Goal: Task Accomplishment & Management: Complete application form

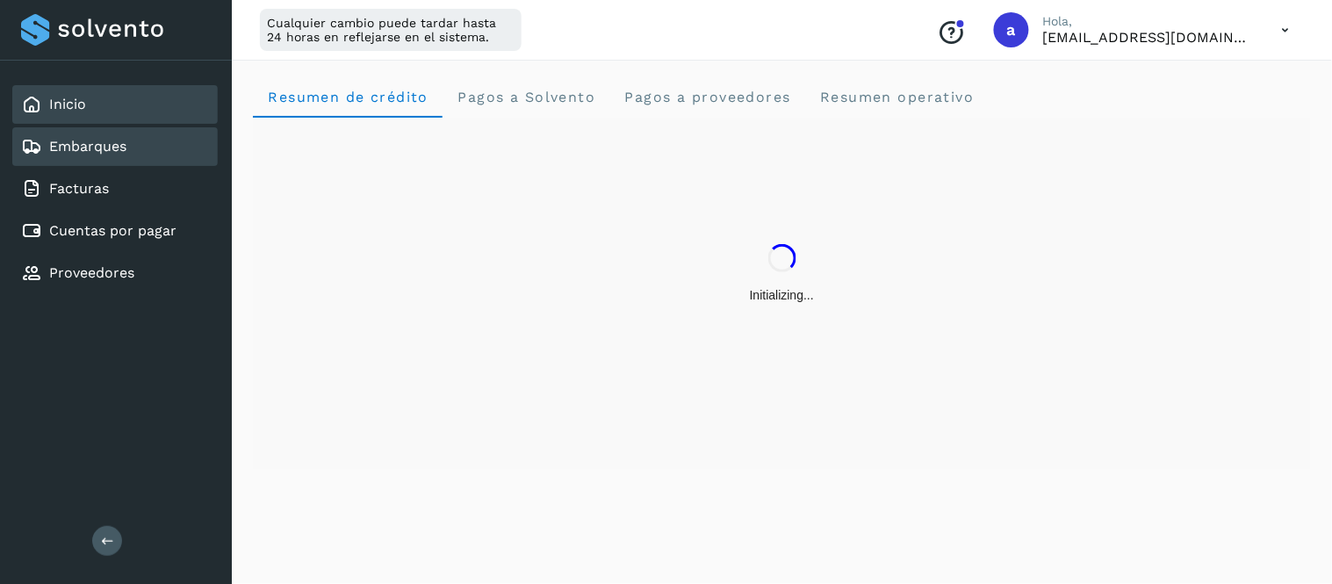
click at [146, 144] on div "Embarques" at bounding box center [115, 146] width 206 height 39
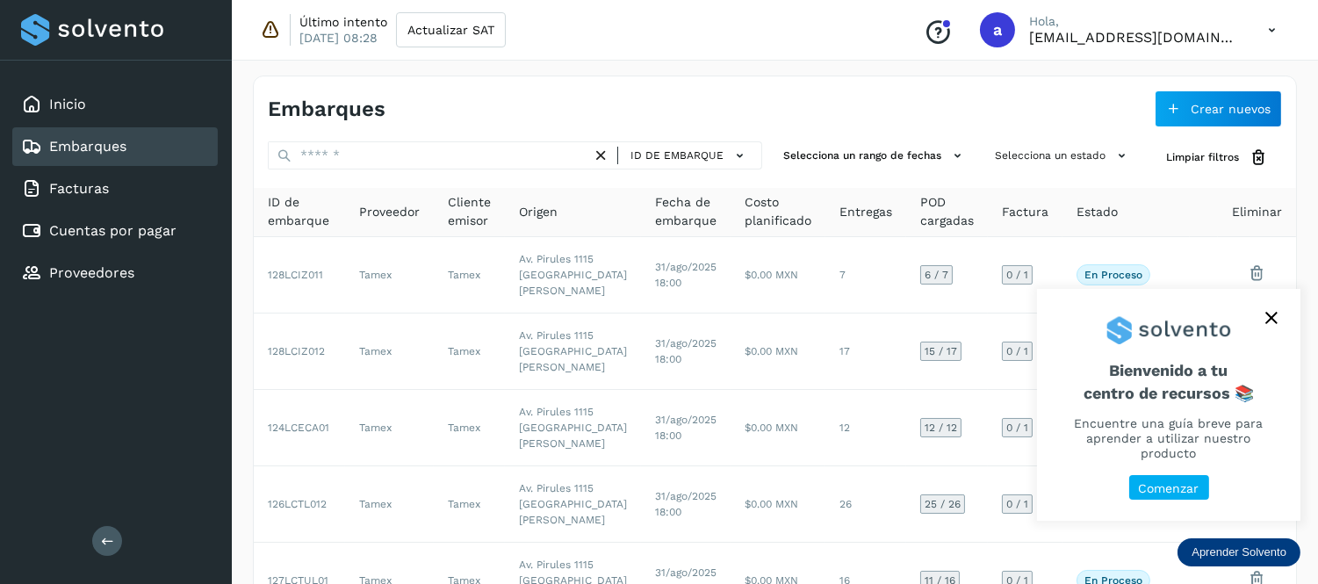
click at [1274, 324] on icon "close," at bounding box center [1272, 318] width 12 height 12
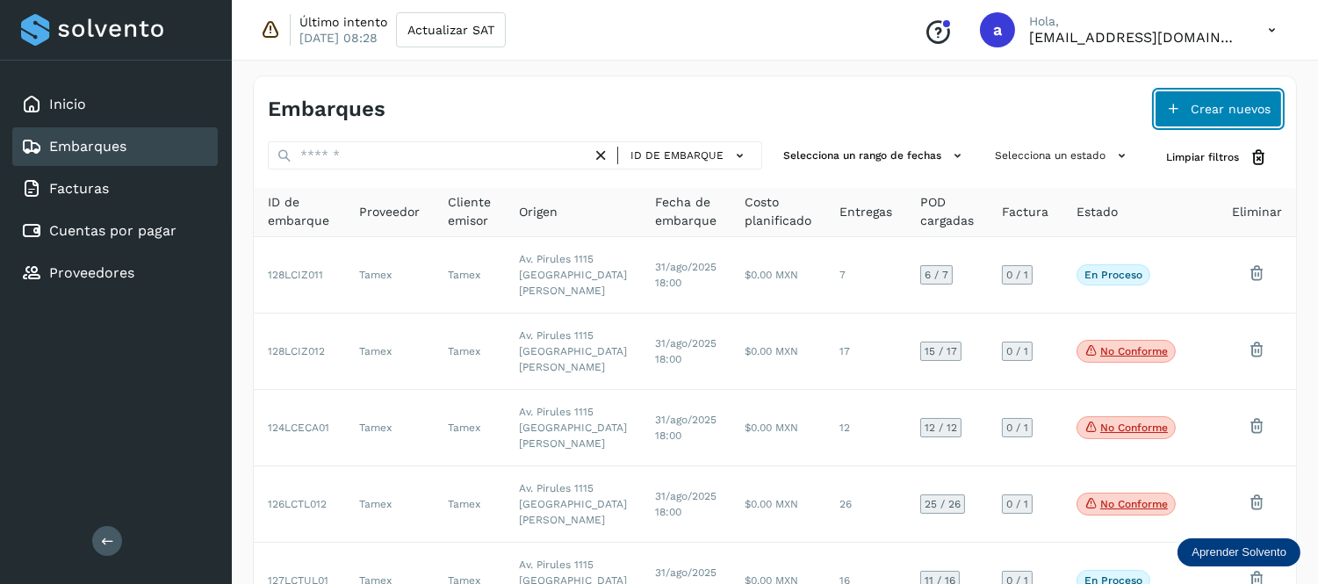
click at [1201, 112] on span "Crear nuevos" at bounding box center [1231, 109] width 80 height 12
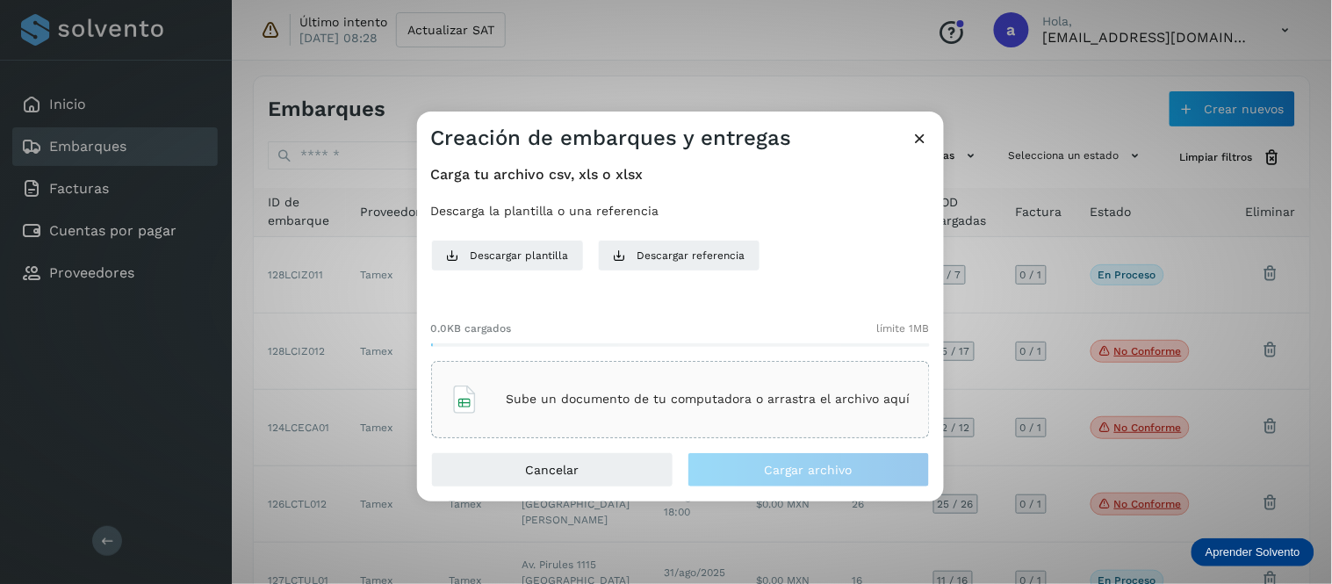
click at [791, 392] on p "Sube un documento de tu computadora o arrastra el archivo aquí" at bounding box center [709, 399] width 404 height 15
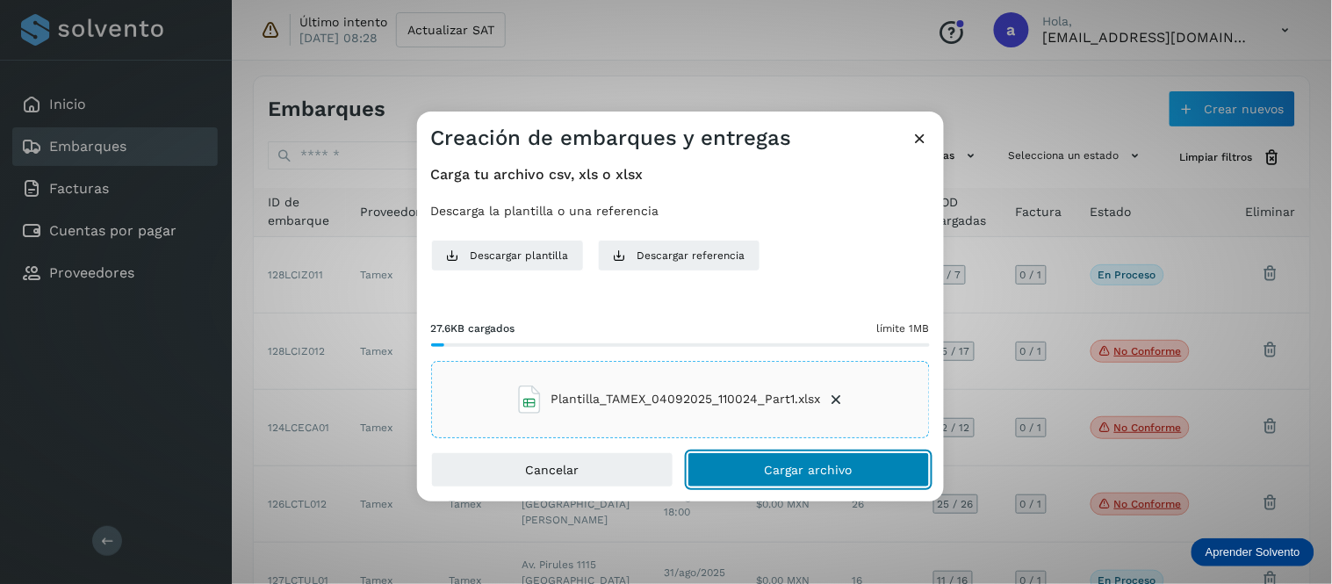
click at [766, 473] on span "Cargar archivo" at bounding box center [809, 470] width 88 height 12
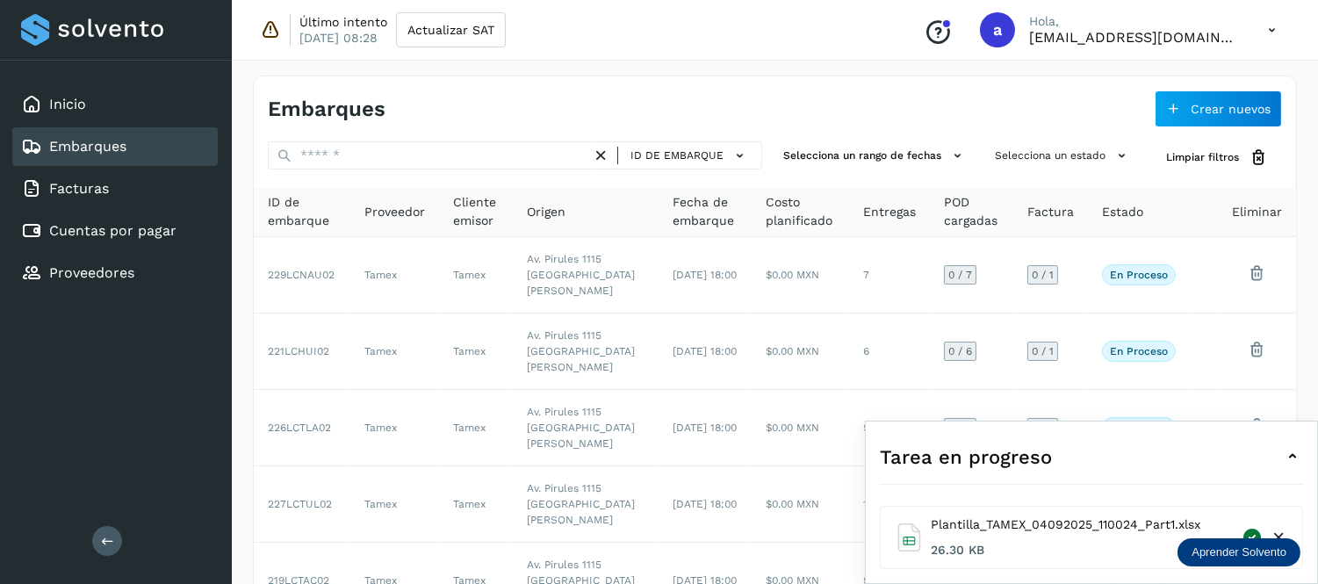
click at [1292, 462] on icon at bounding box center [1292, 456] width 21 height 21
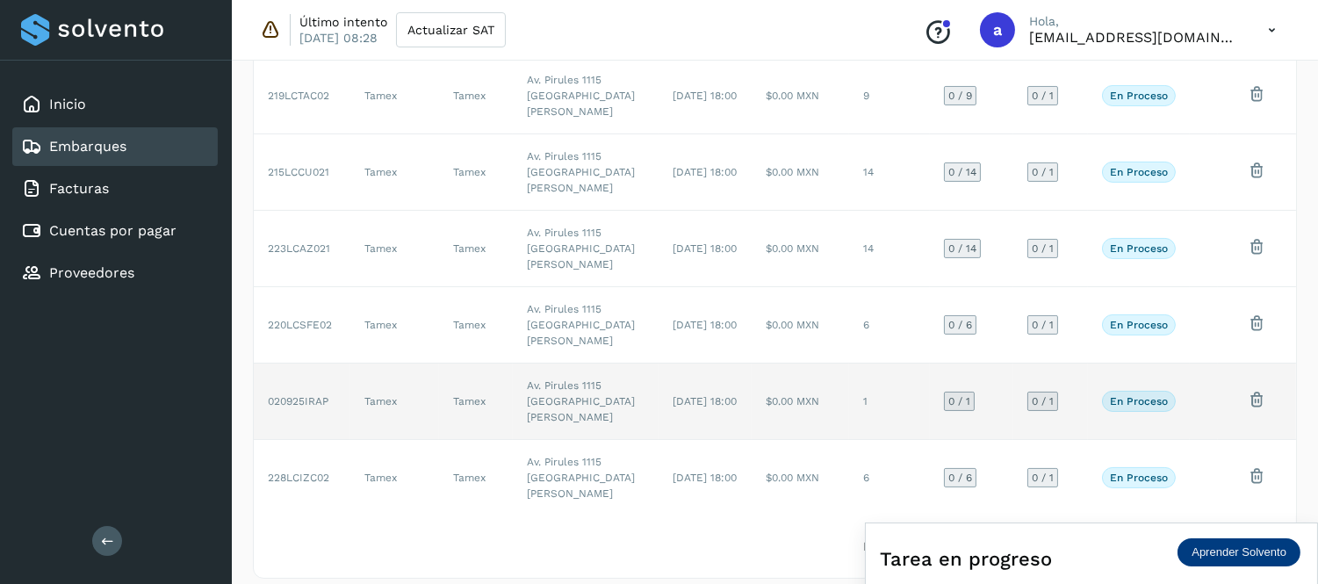
scroll to position [501, 0]
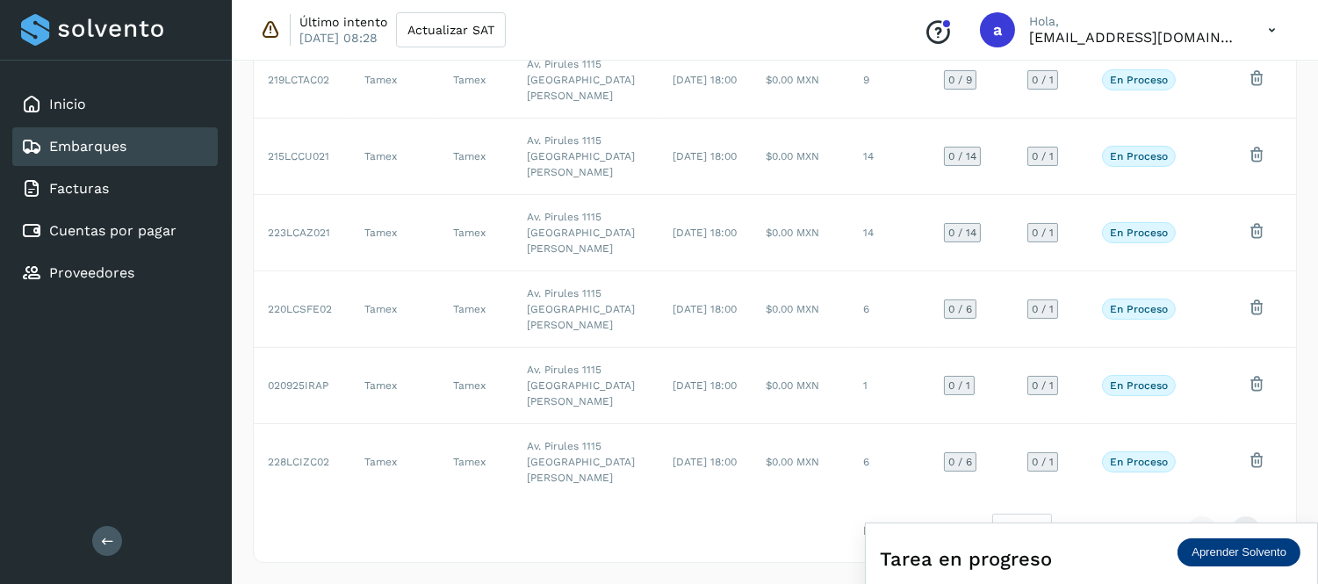
click at [1266, 33] on icon at bounding box center [1272, 30] width 36 height 36
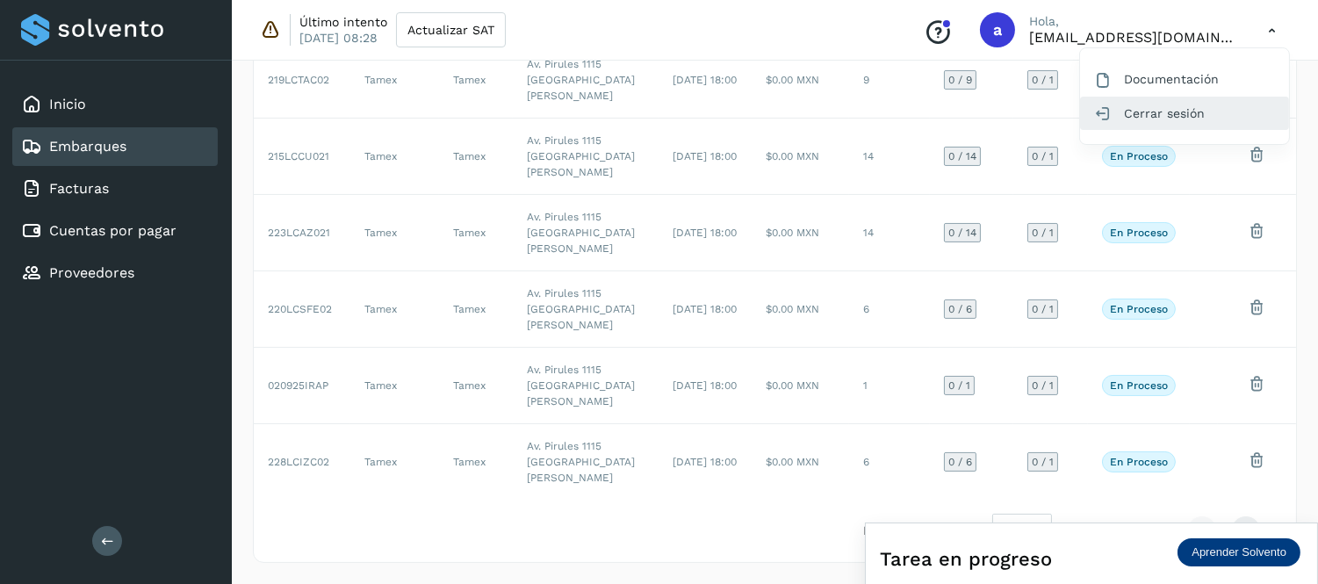
click at [1163, 109] on div "Cerrar sesión" at bounding box center [1184, 113] width 209 height 33
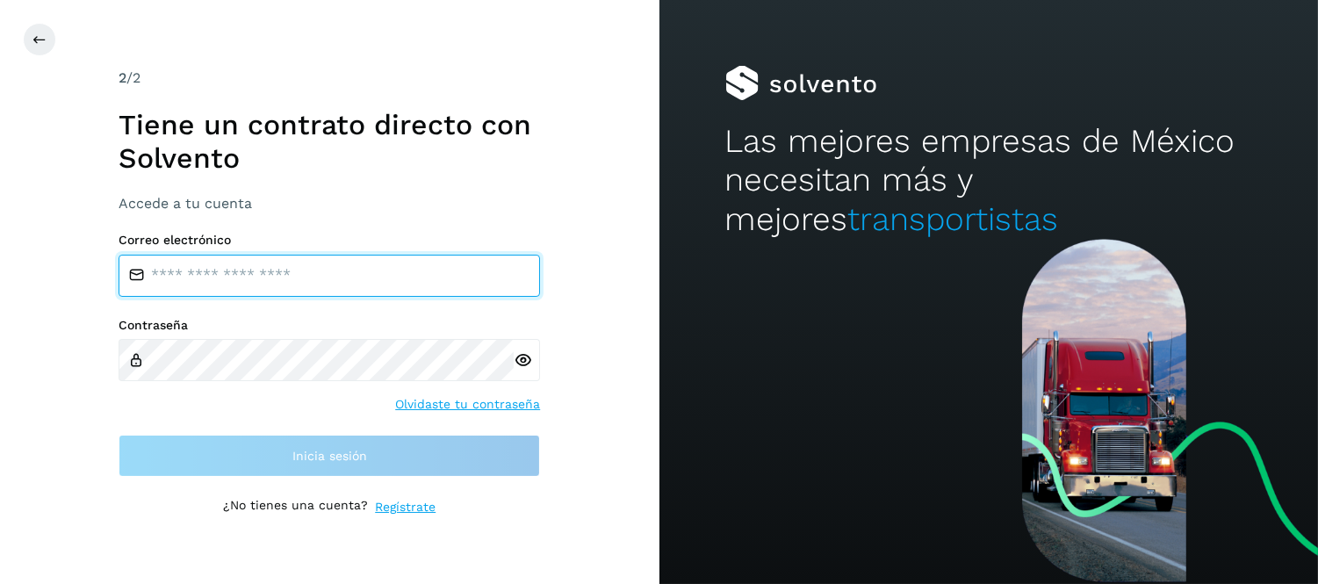
type input "**********"
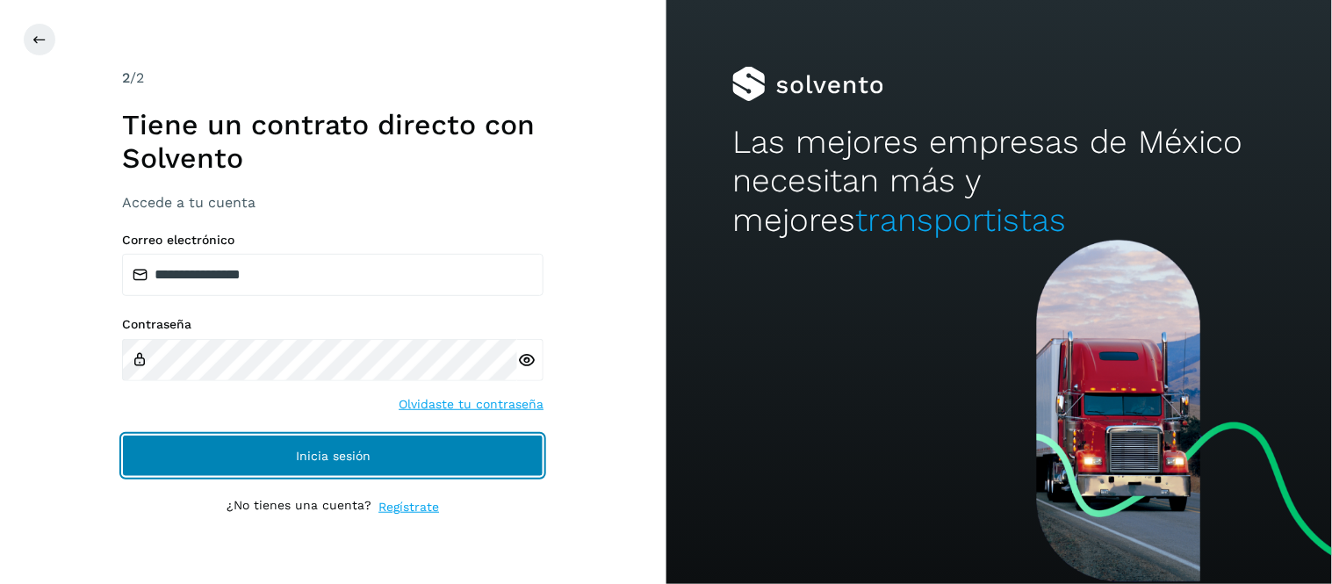
click at [332, 458] on span "Inicia sesión" at bounding box center [333, 456] width 75 height 12
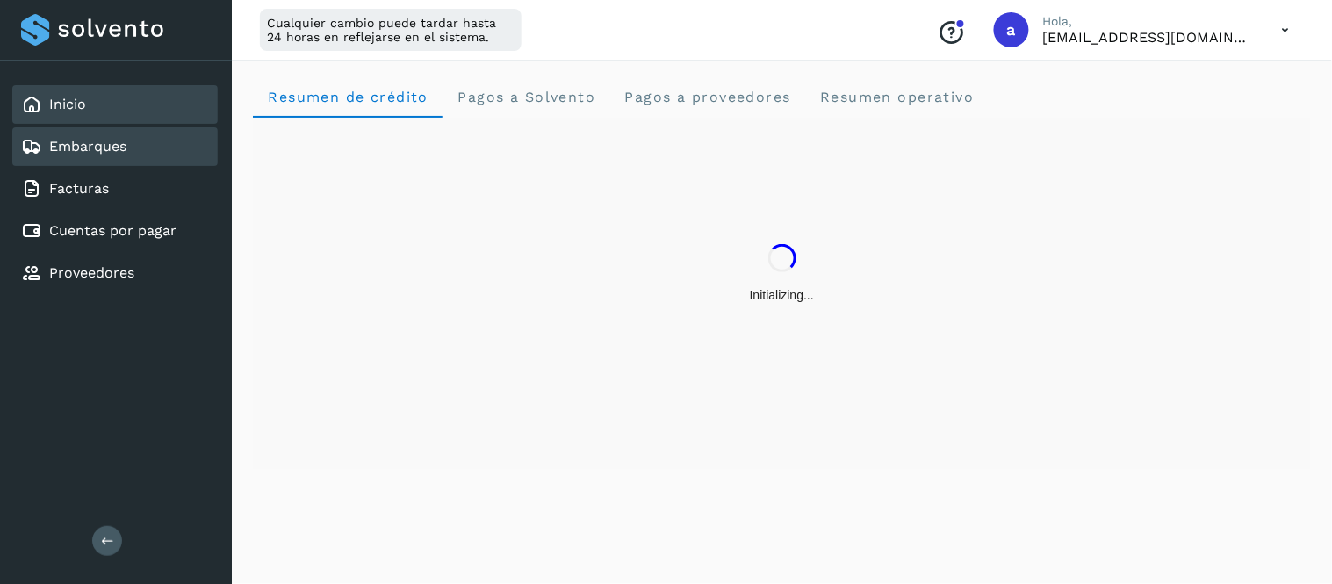
click at [116, 138] on link "Embarques" at bounding box center [87, 146] width 77 height 17
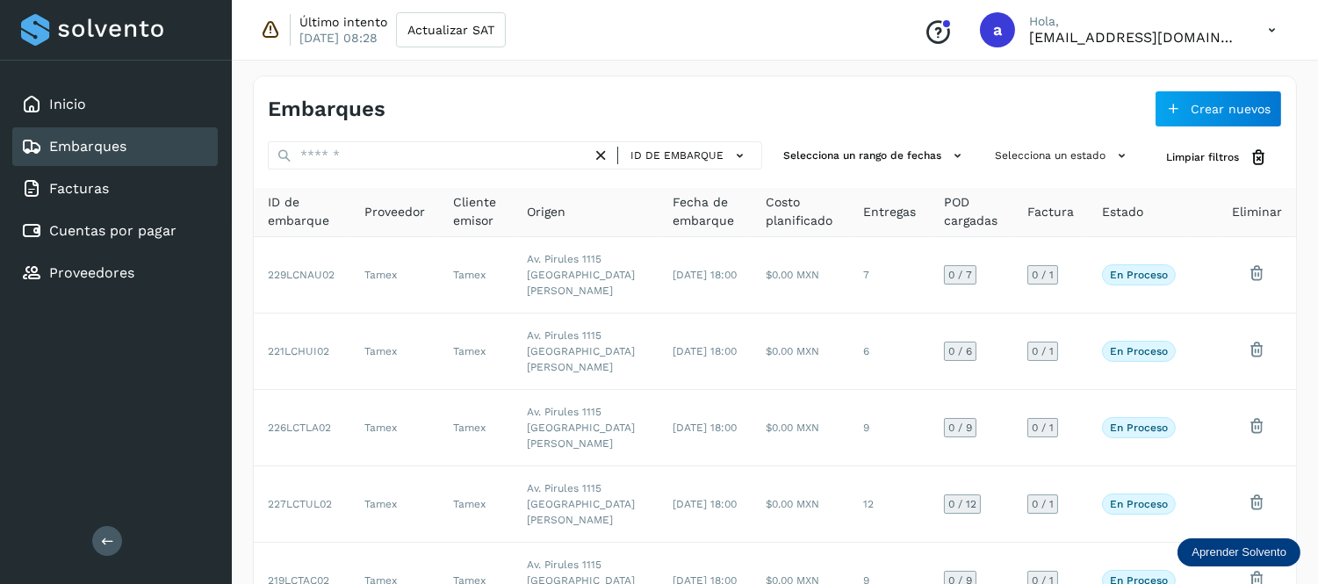
click at [1259, 33] on icon at bounding box center [1272, 30] width 36 height 36
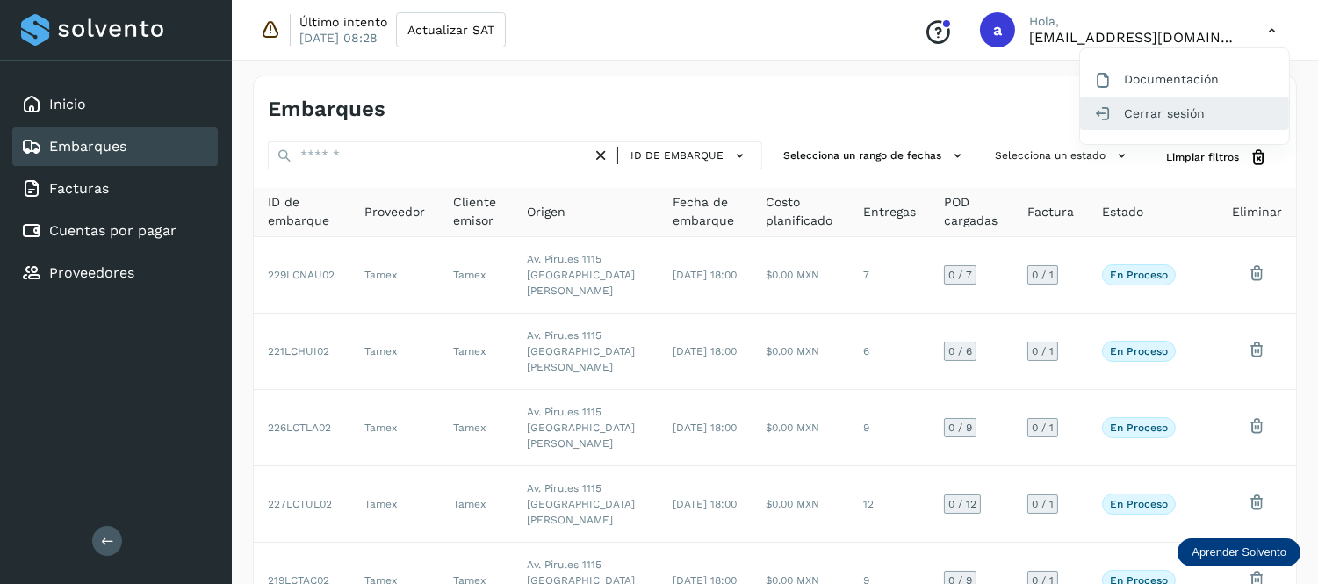
click at [1216, 114] on div "Cerrar sesión" at bounding box center [1184, 113] width 209 height 33
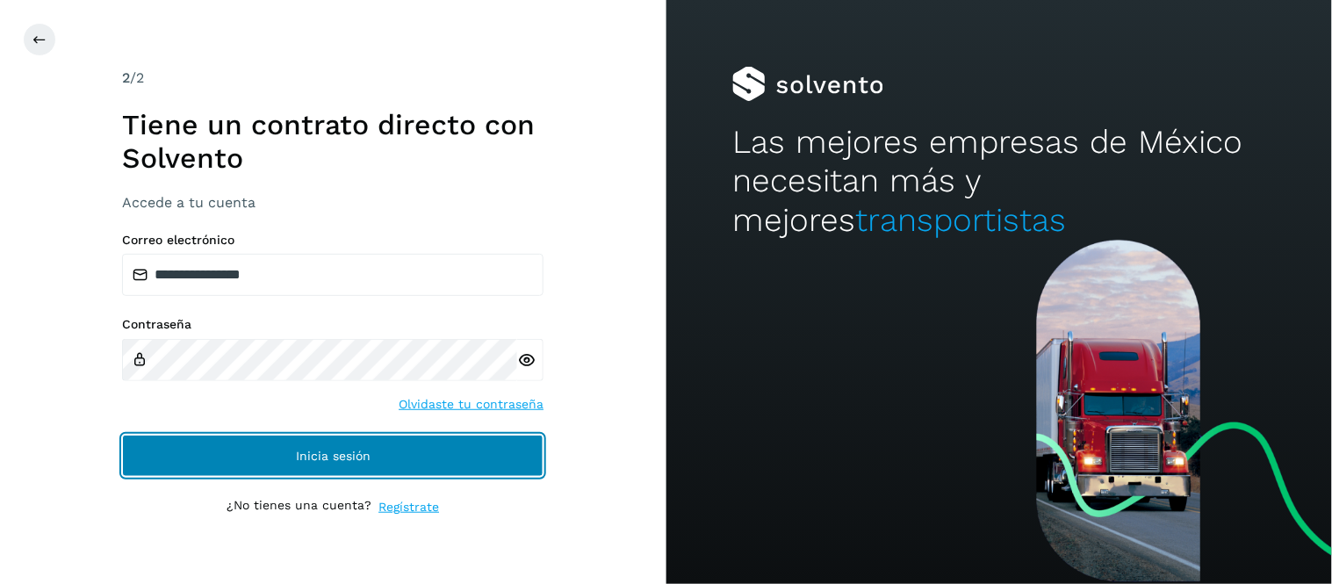
drag, startPoint x: 384, startPoint y: 444, endPoint x: 612, endPoint y: 454, distance: 228.6
click at [384, 444] on button "Inicia sesión" at bounding box center [333, 456] width 422 height 42
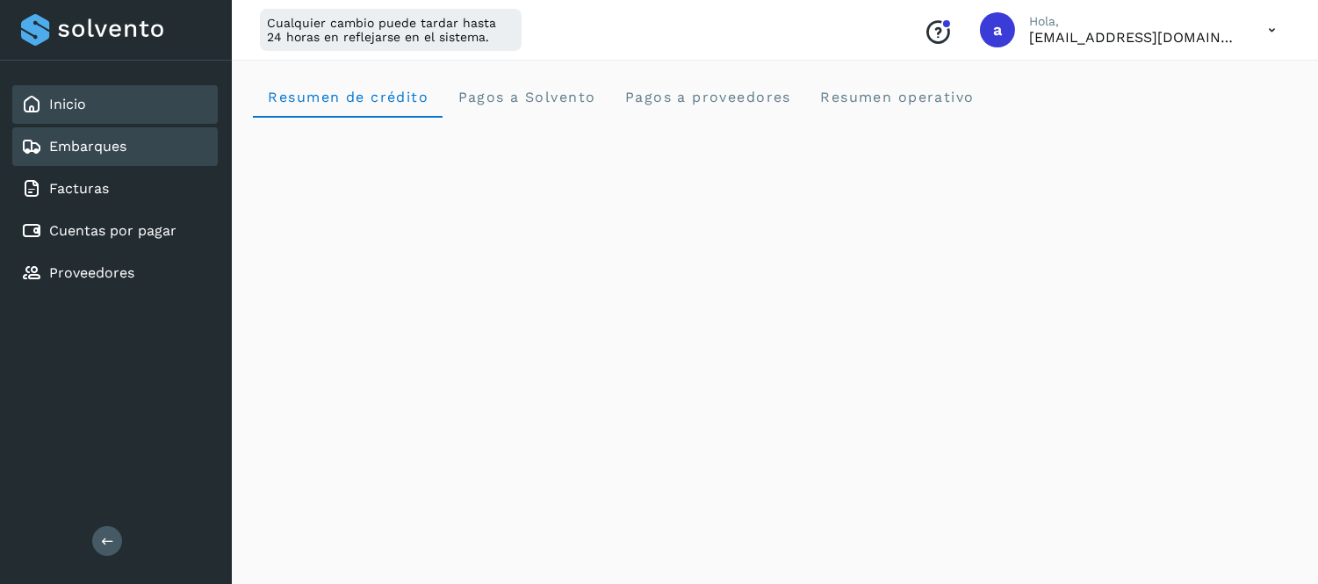
click at [125, 147] on link "Embarques" at bounding box center [87, 146] width 77 height 17
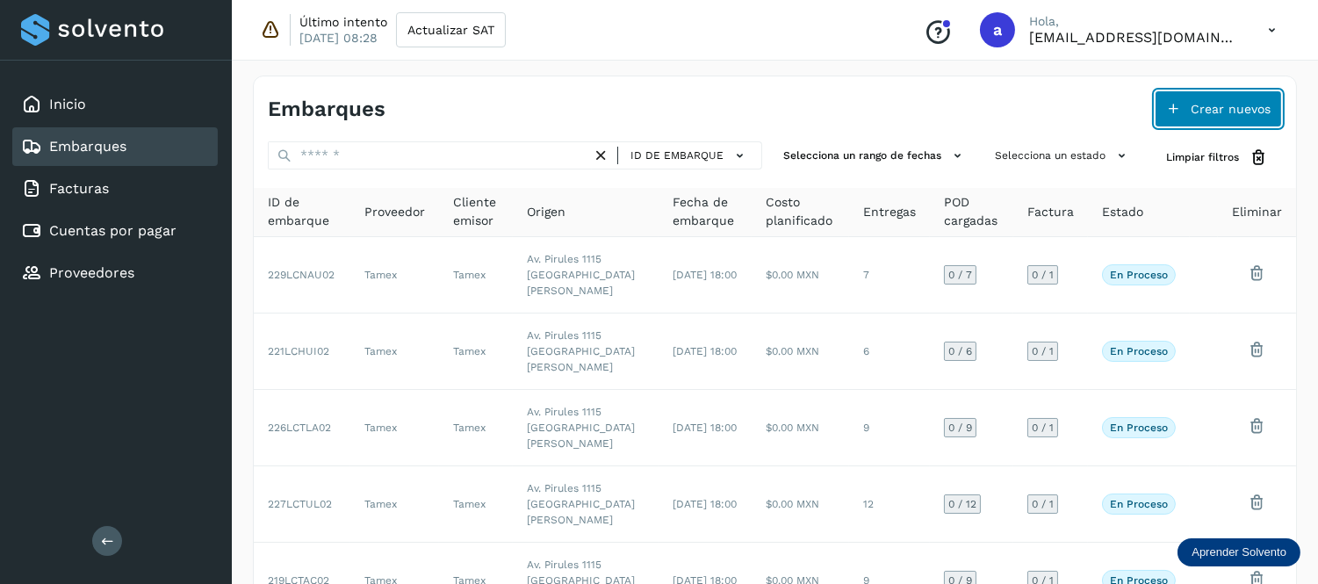
click at [1201, 105] on span "Crear nuevos" at bounding box center [1231, 109] width 80 height 12
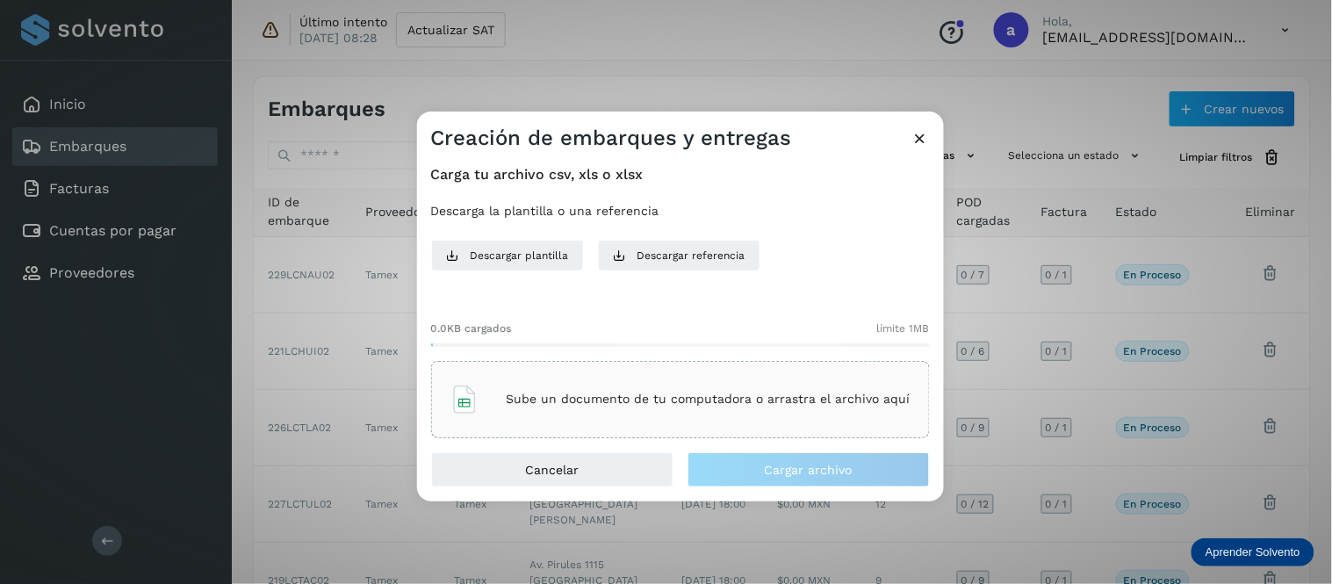
click at [635, 390] on div "Sube un documento de tu computadora o arrastra el archivo aquí" at bounding box center [681, 399] width 460 height 47
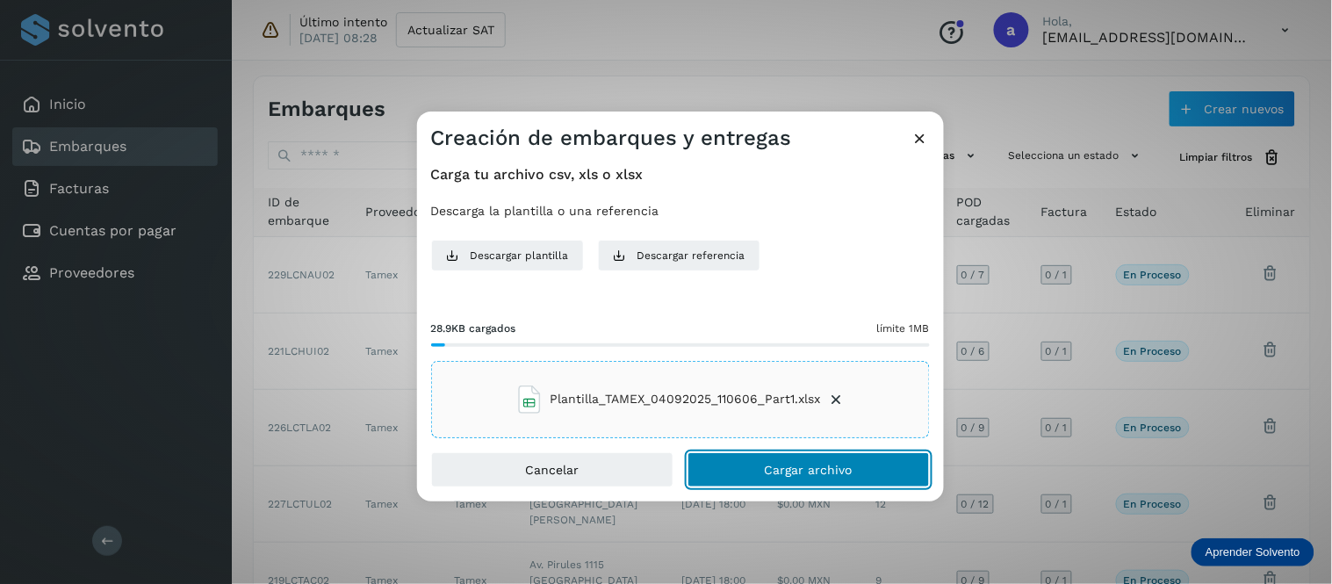
click at [739, 471] on button "Cargar archivo" at bounding box center [809, 469] width 242 height 35
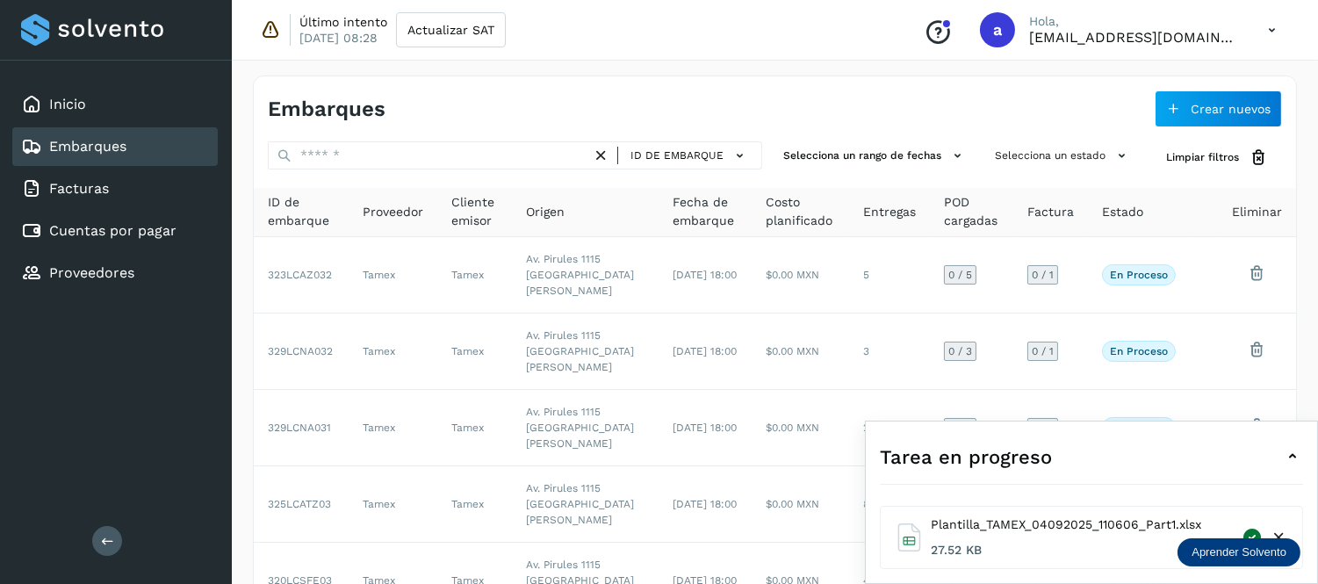
click at [1297, 462] on icon at bounding box center [1292, 456] width 21 height 21
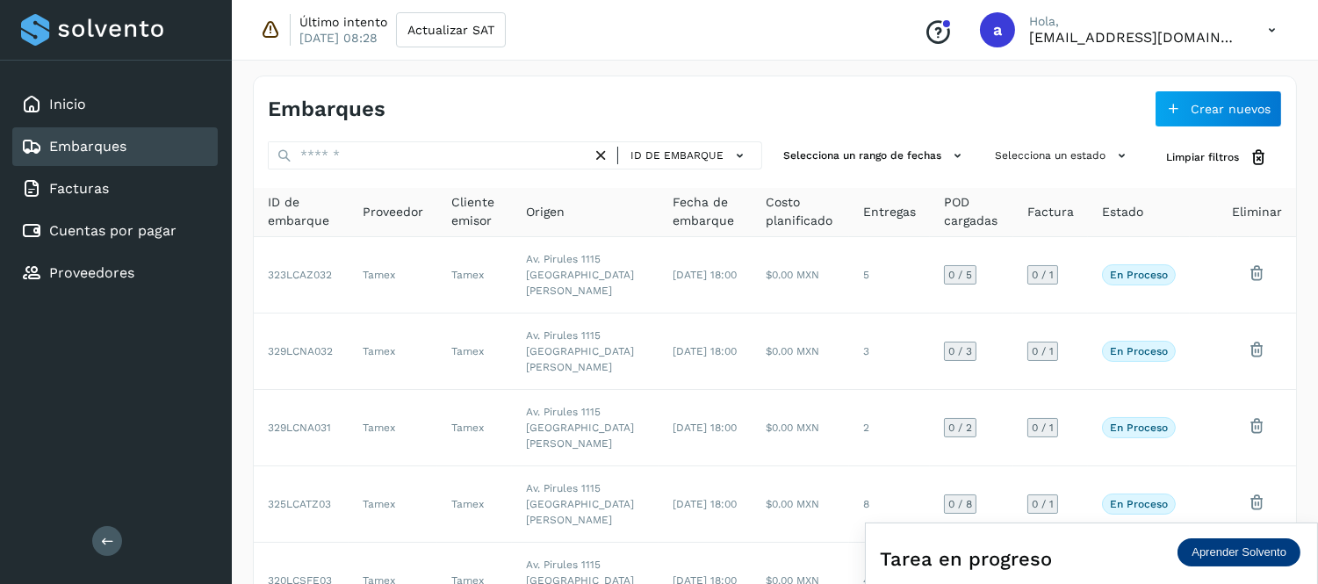
click at [1270, 26] on icon at bounding box center [1272, 30] width 36 height 36
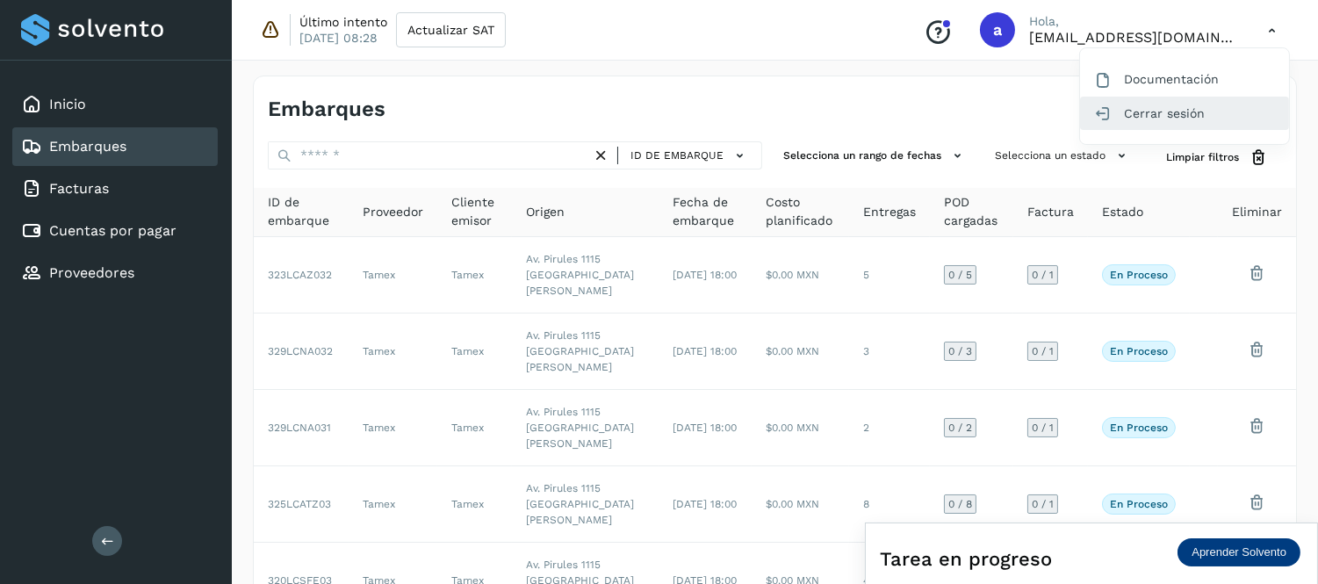
click at [1135, 112] on div "Cerrar sesión" at bounding box center [1184, 113] width 209 height 33
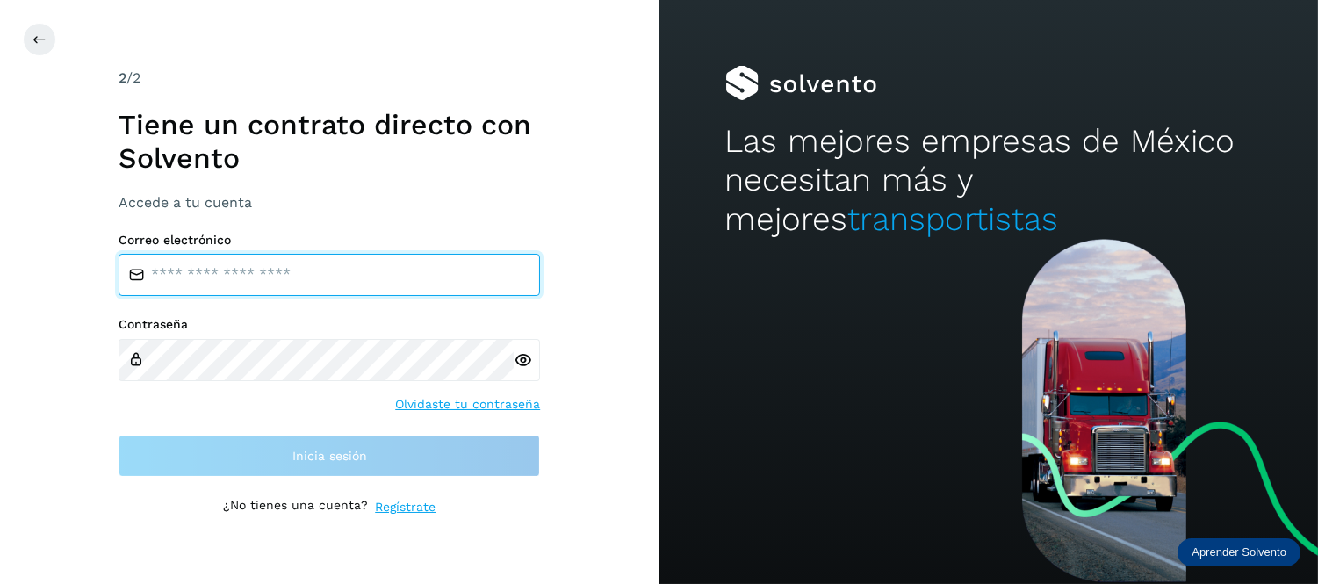
type input "**********"
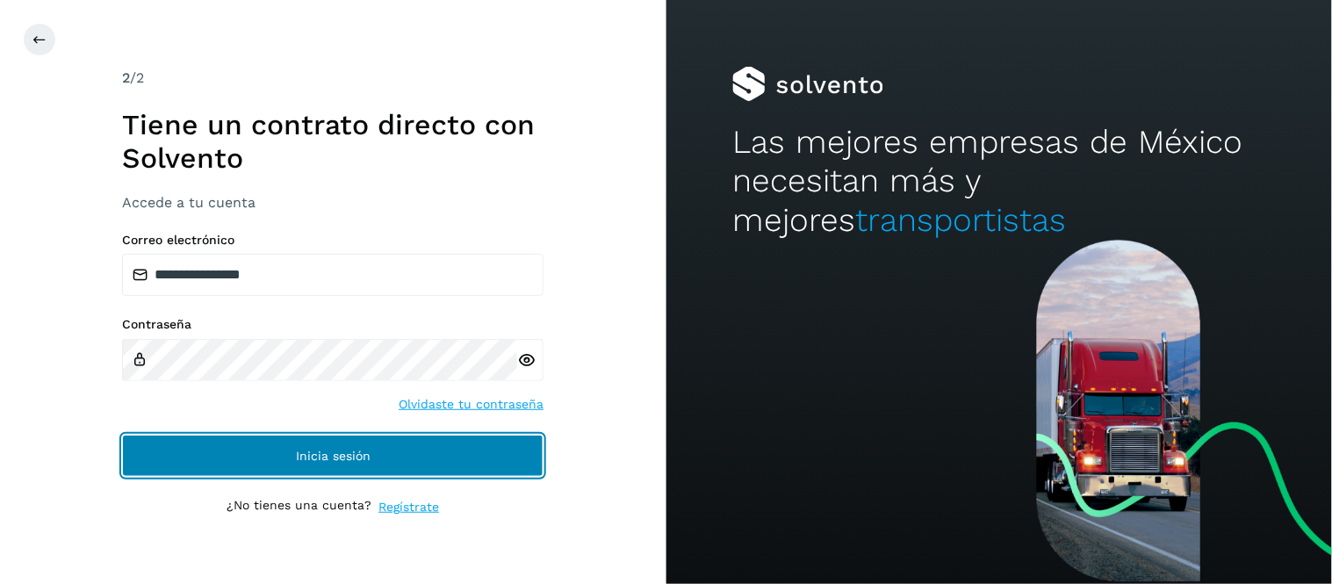
click at [367, 450] on span "Inicia sesión" at bounding box center [333, 456] width 75 height 12
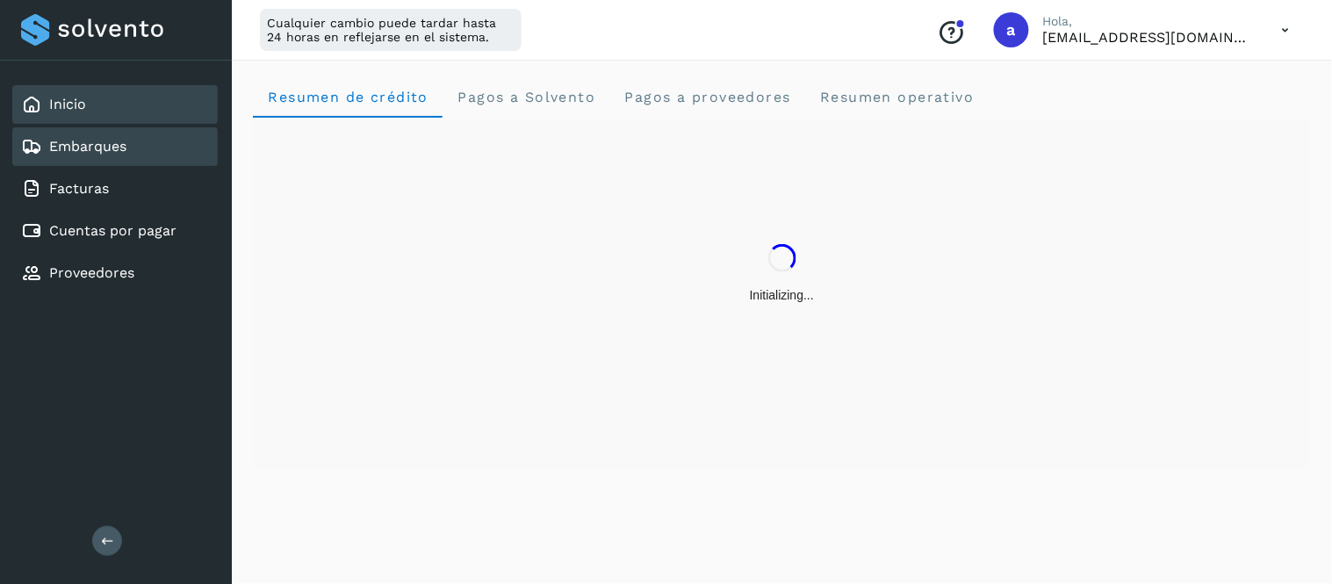
click at [109, 147] on link "Embarques" at bounding box center [87, 146] width 77 height 17
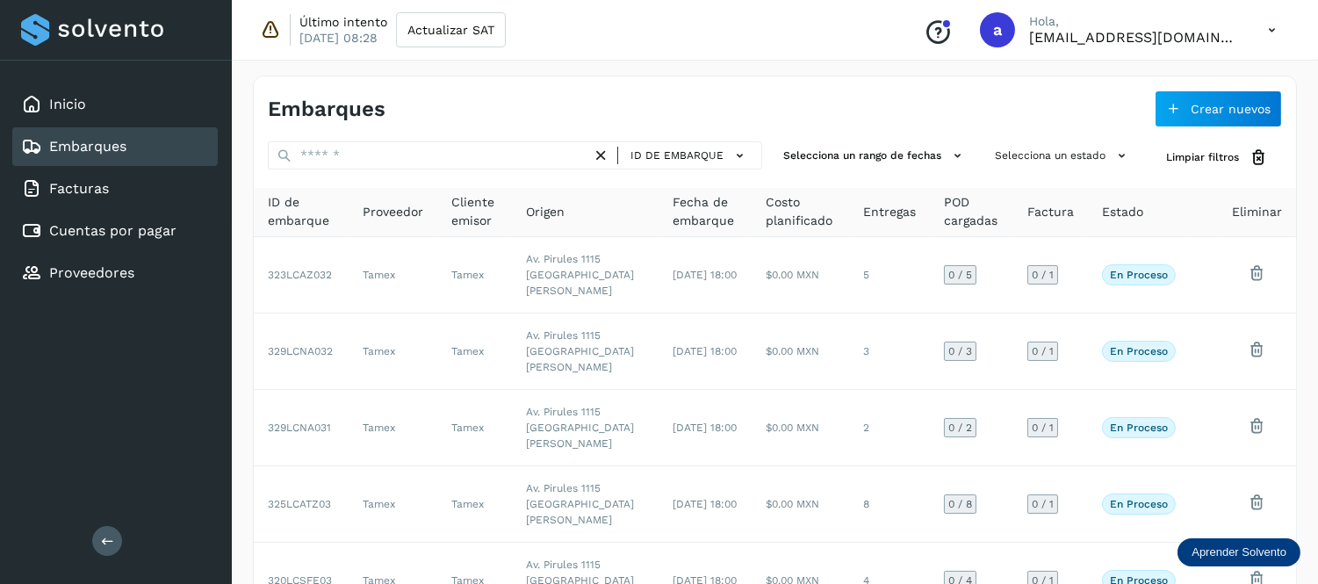
click at [1270, 27] on icon at bounding box center [1272, 30] width 36 height 36
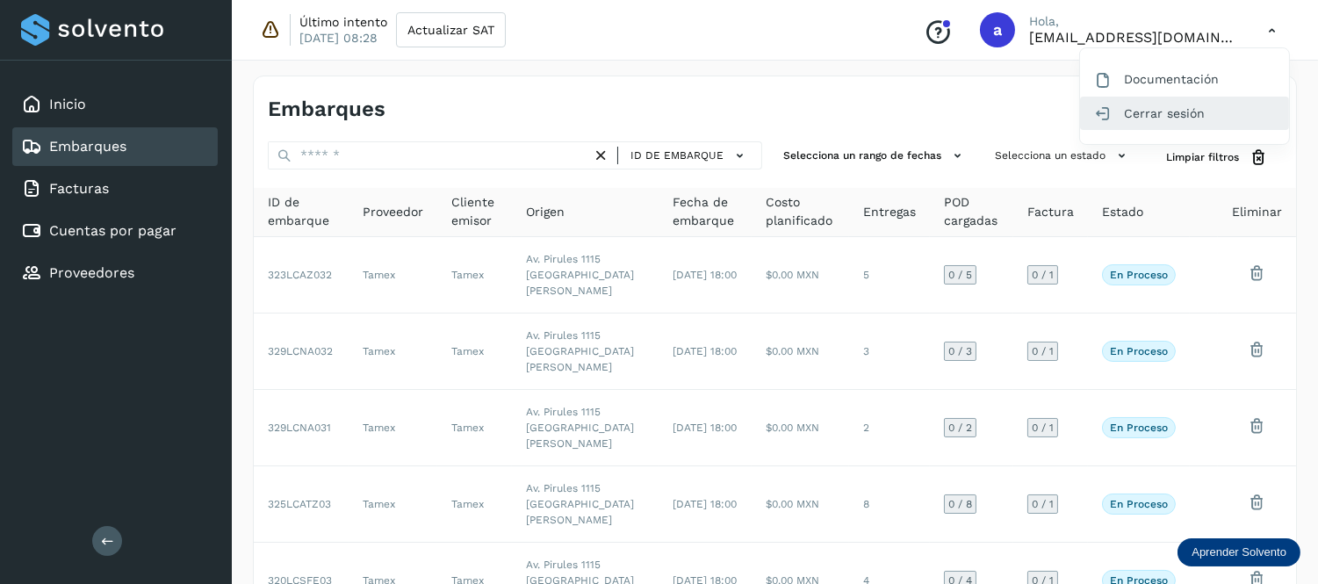
click at [1140, 112] on div "Cerrar sesión" at bounding box center [1184, 113] width 209 height 33
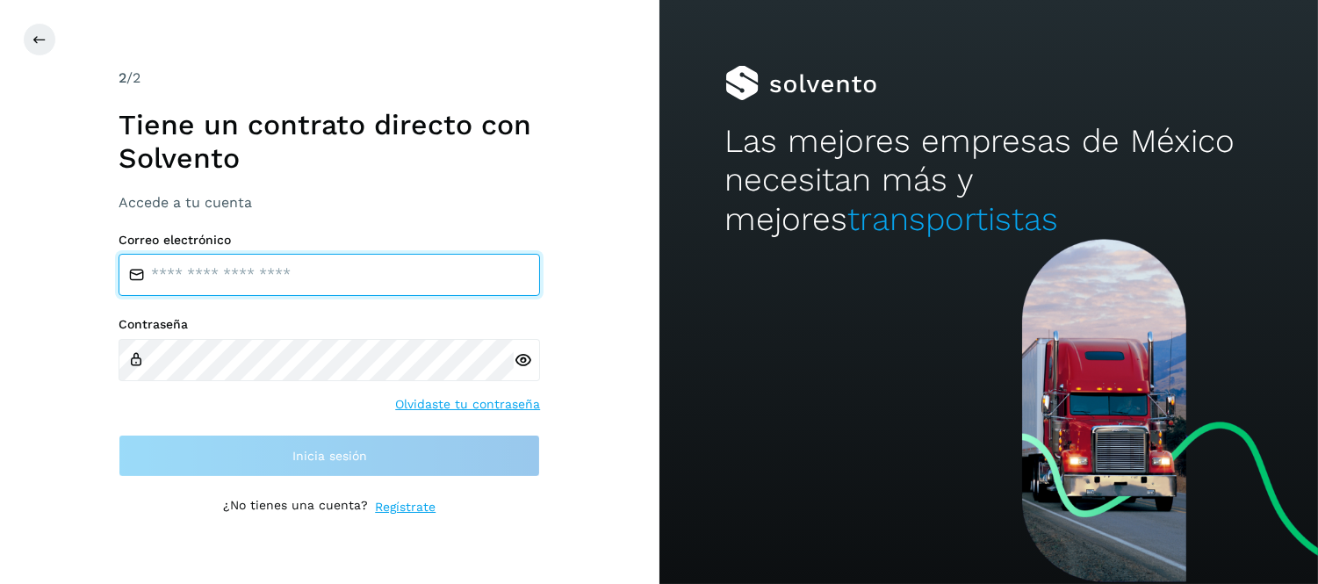
type input "**********"
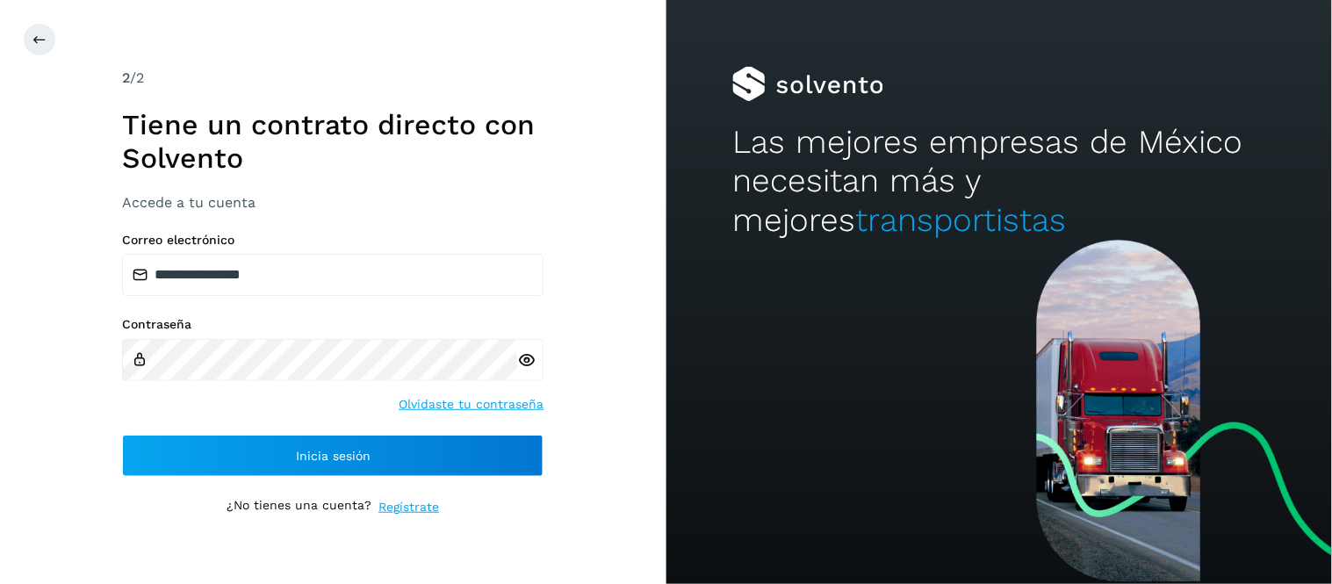
click at [26, 51] on div at bounding box center [689, 39] width 1332 height 33
click at [42, 47] on button at bounding box center [39, 39] width 33 height 33
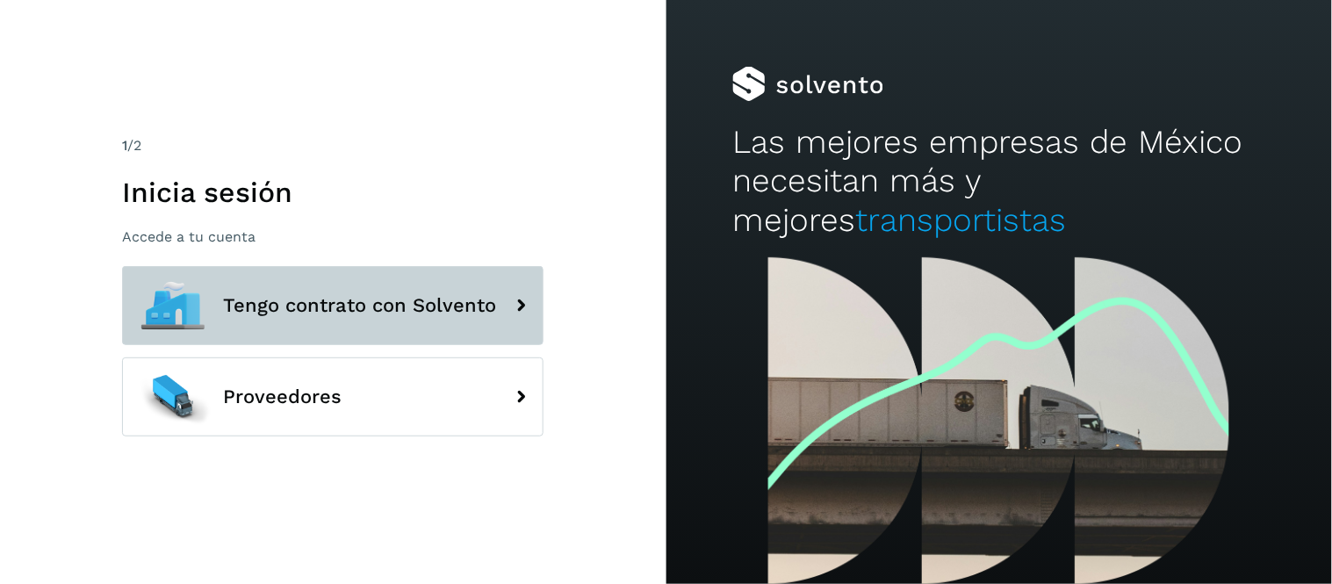
click at [424, 302] on span "Tengo contrato con Solvento" at bounding box center [359, 305] width 273 height 21
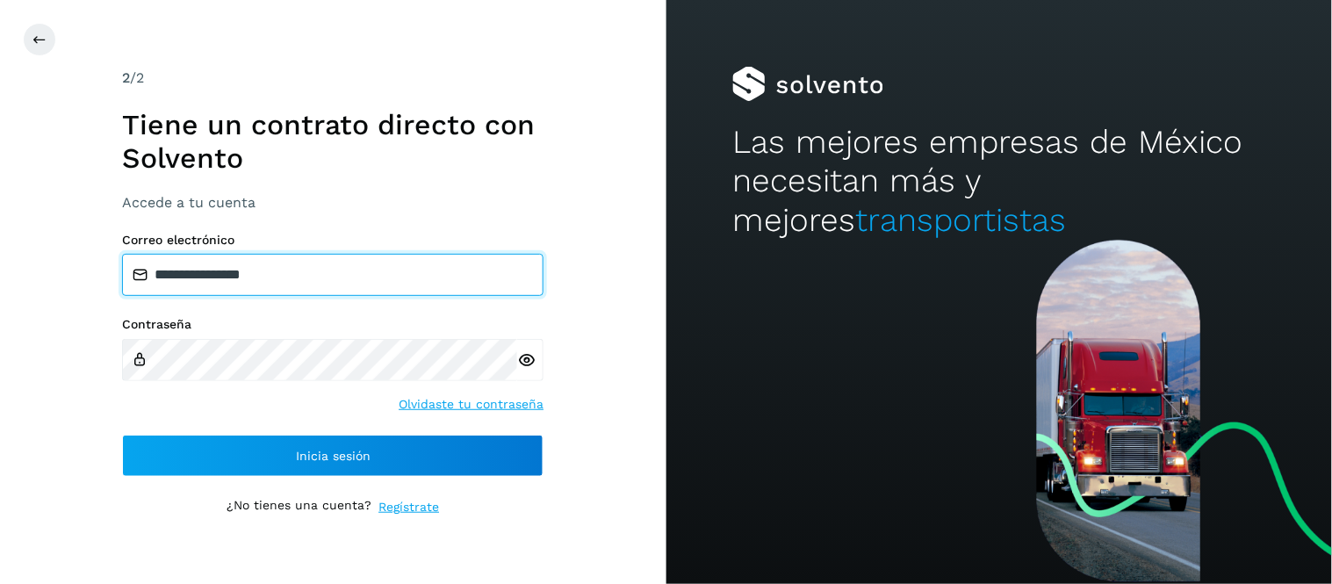
type input "**********"
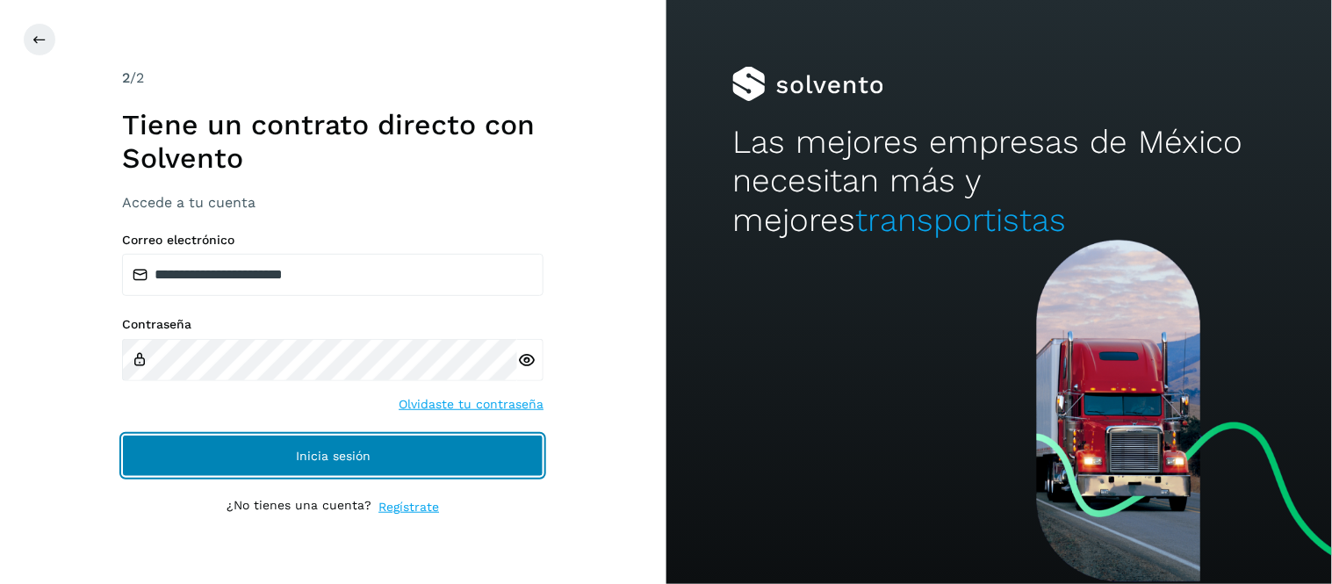
click at [497, 448] on button "Inicia sesión" at bounding box center [333, 456] width 422 height 42
